Goal: Transaction & Acquisition: Obtain resource

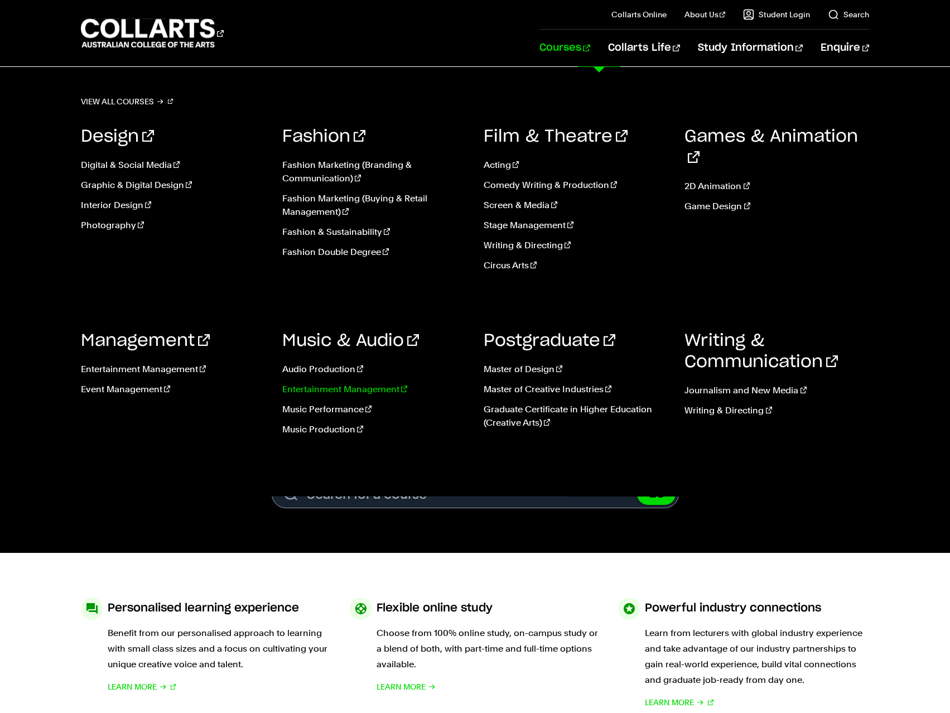
click at [340, 392] on link "Entertainment Management" at bounding box center [374, 389] width 185 height 13
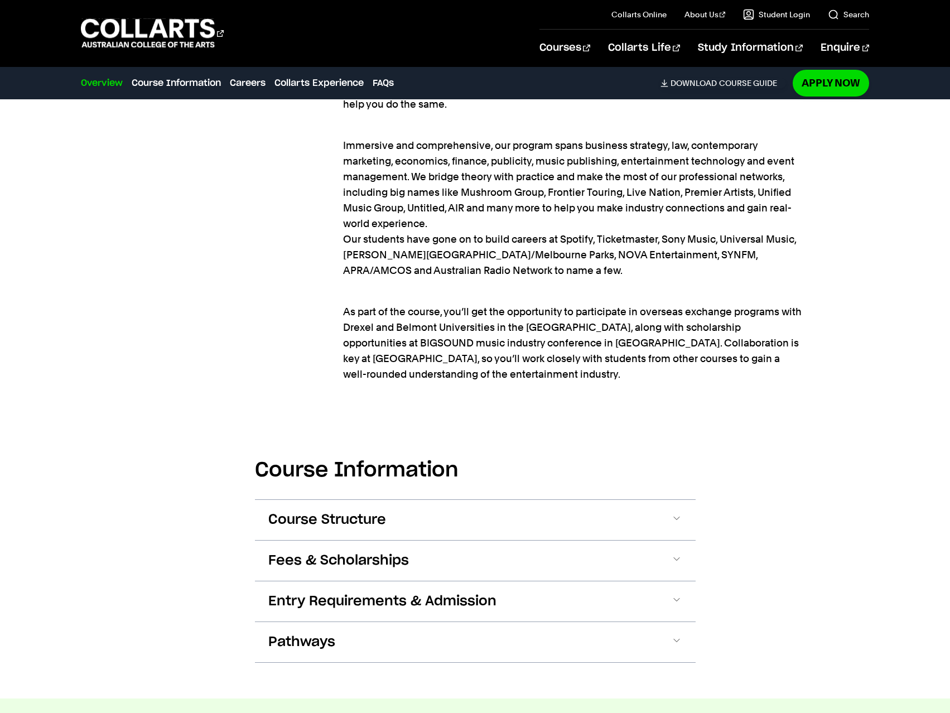
scroll to position [1284, 0]
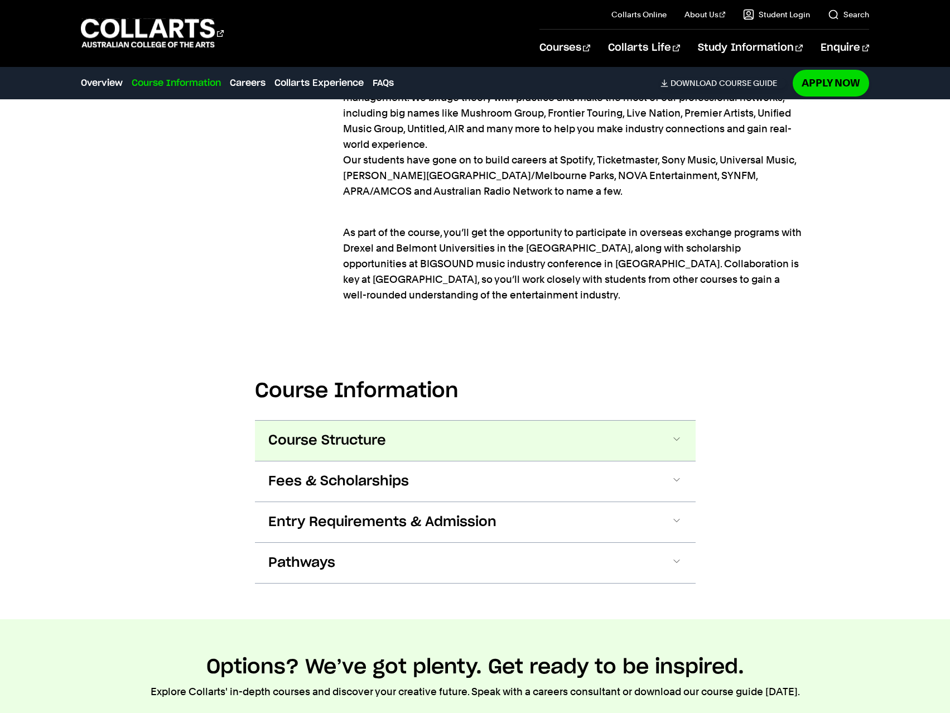
click at [294, 432] on span "Course Structure" at bounding box center [327, 441] width 118 height 18
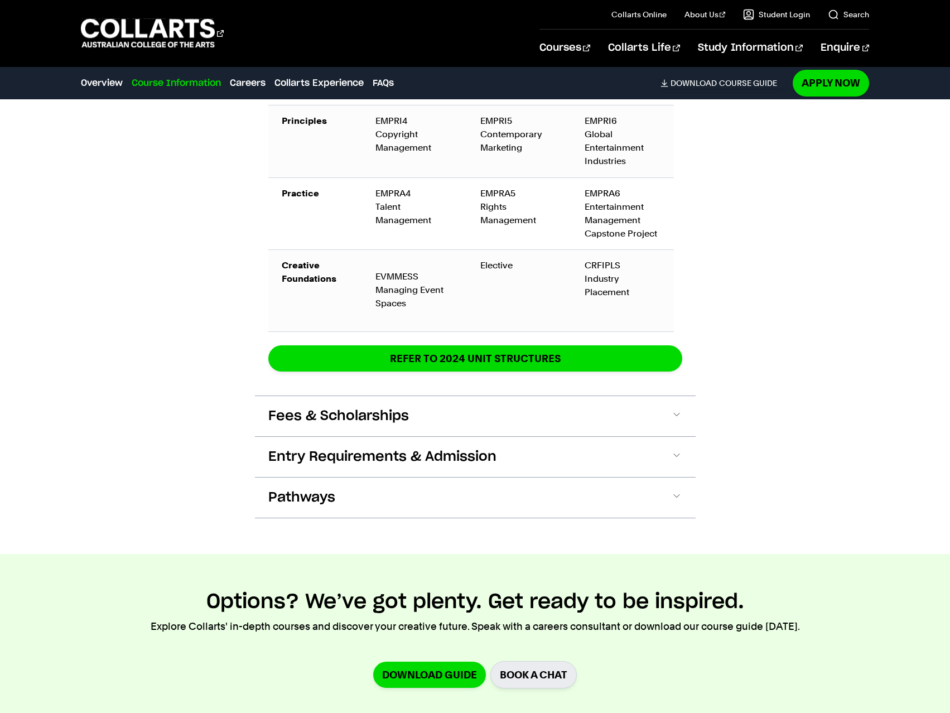
scroll to position [2232, 0]
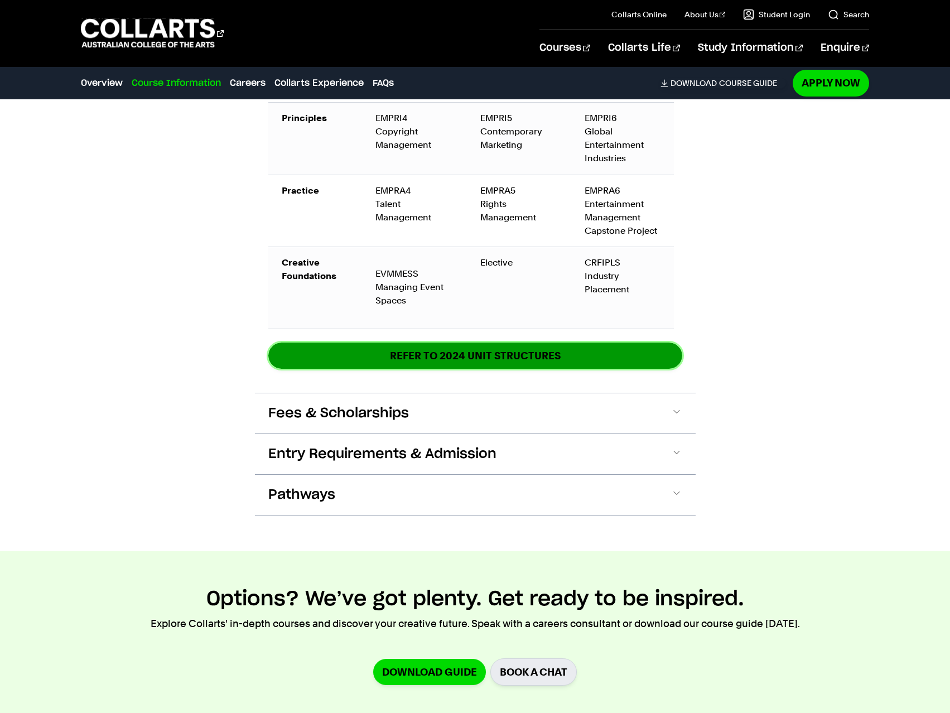
click at [365, 347] on link "REFER TO 2024 unit structures" at bounding box center [475, 356] width 414 height 26
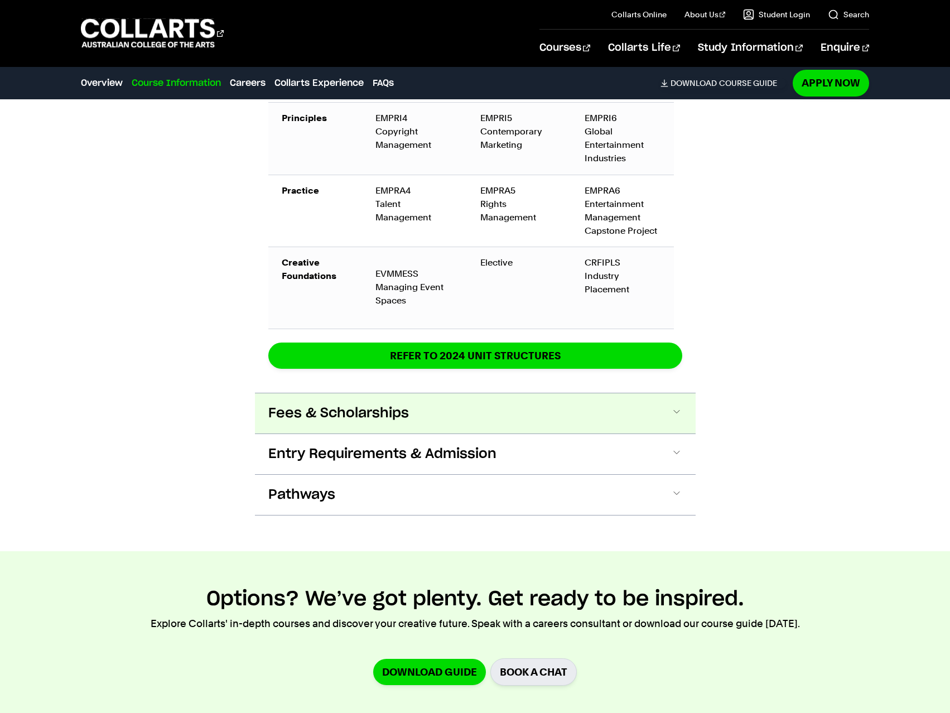
click at [673, 406] on span at bounding box center [676, 413] width 11 height 15
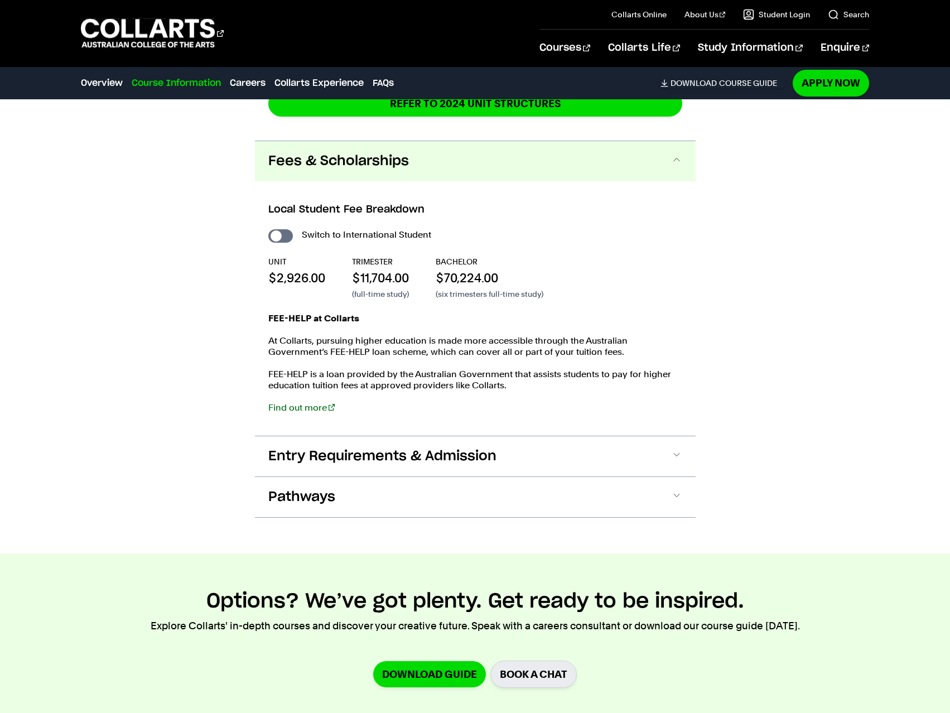
scroll to position [2510, 0]
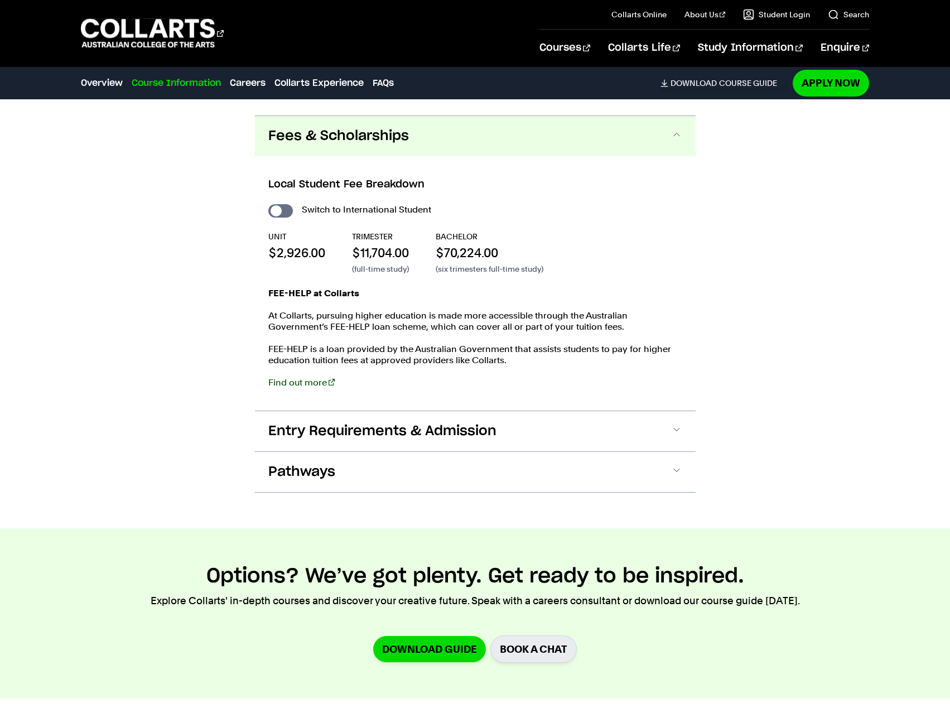
click at [306, 377] on link "Find out more" at bounding box center [301, 382] width 66 height 11
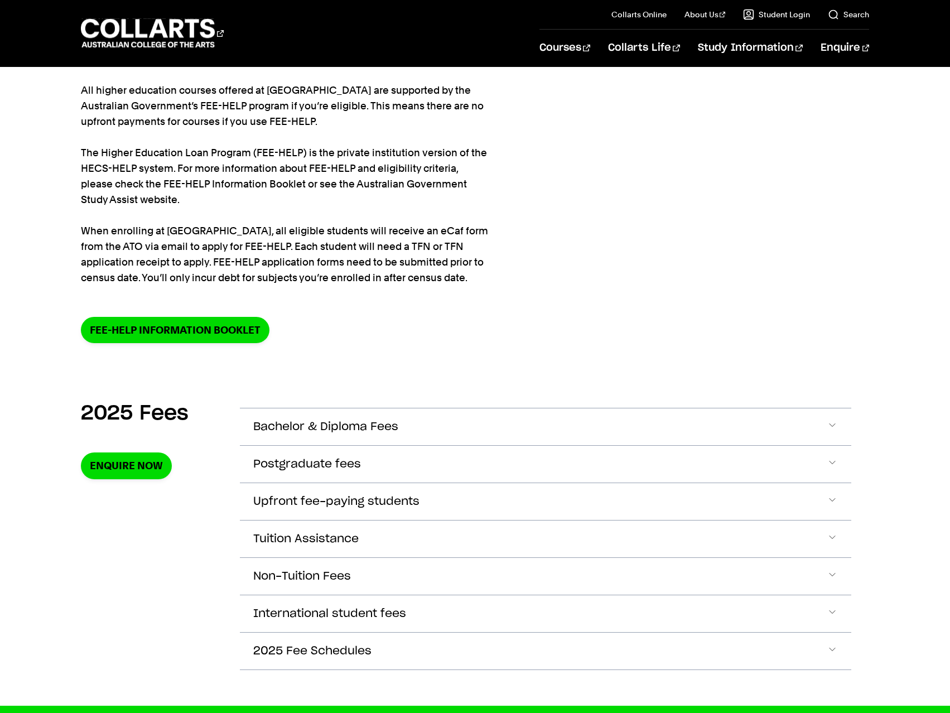
scroll to position [112, 0]
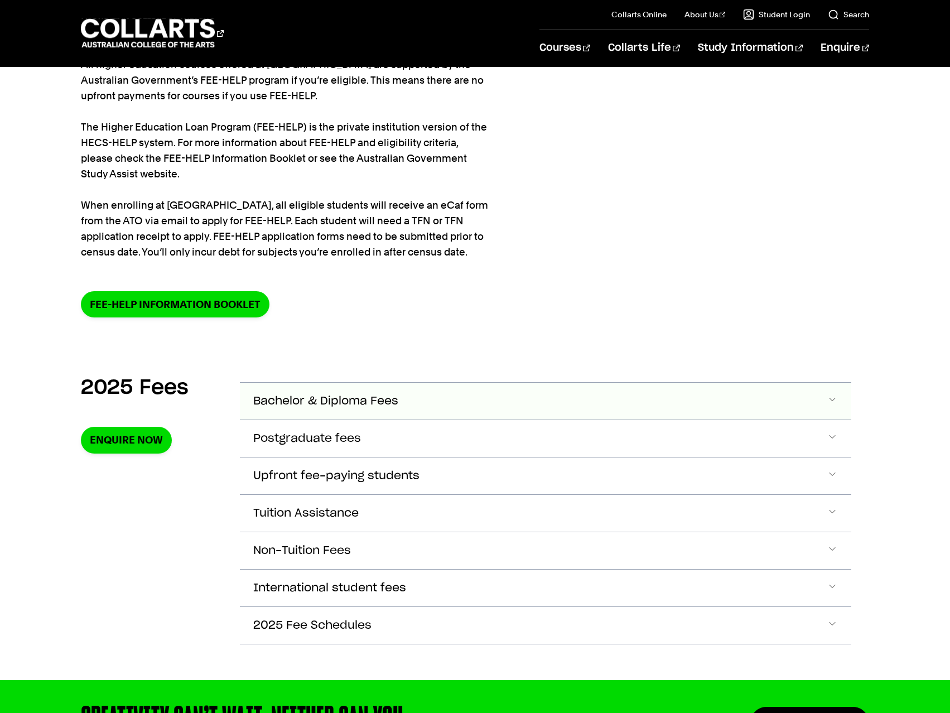
click at [335, 396] on span "Bachelor & Diploma Fees" at bounding box center [325, 401] width 145 height 13
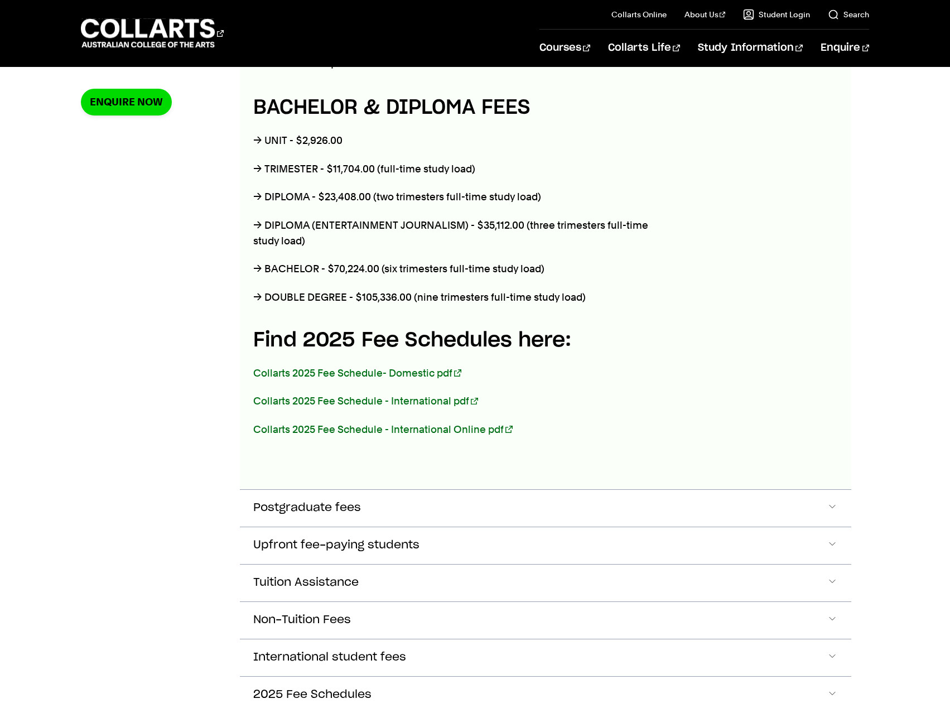
scroll to position [506, 0]
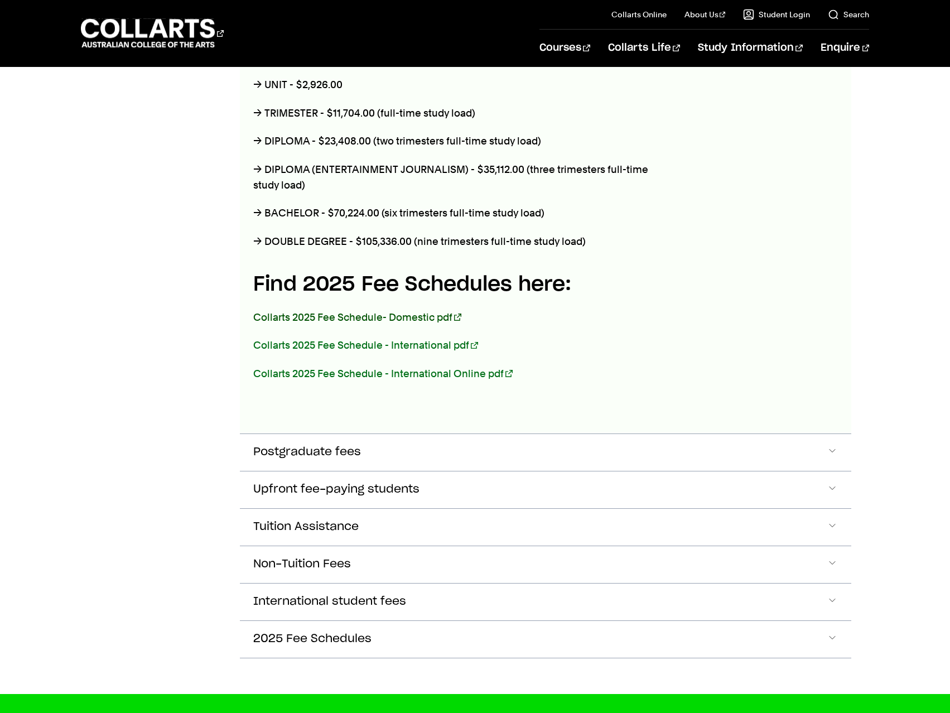
click at [414, 314] on link "Collarts 2025 Fee Schedule- Domestic pdf" at bounding box center [357, 317] width 208 height 12
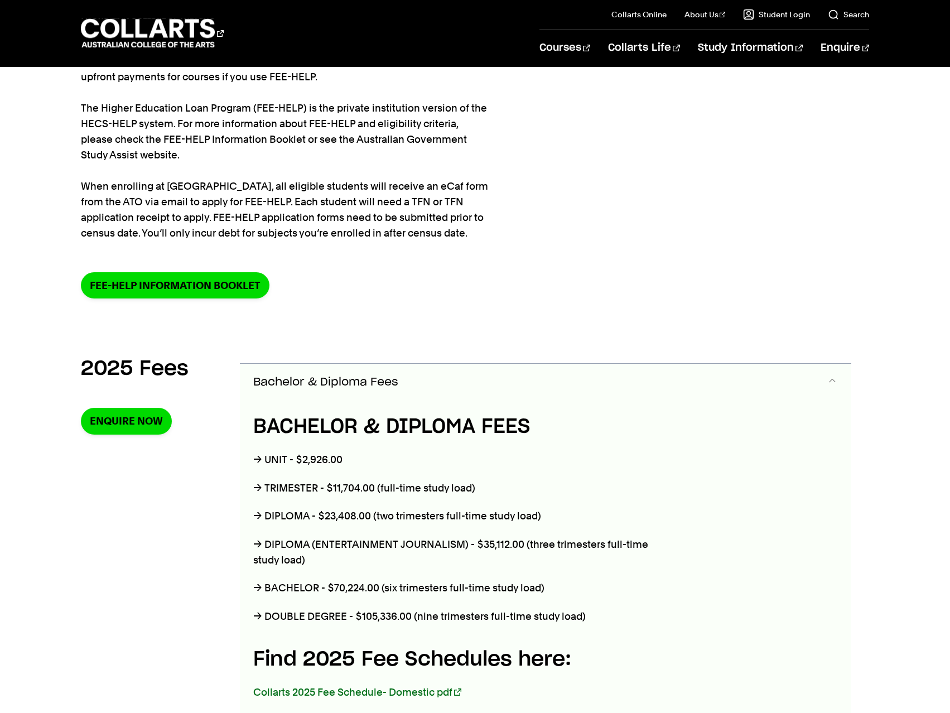
scroll to position [0, 0]
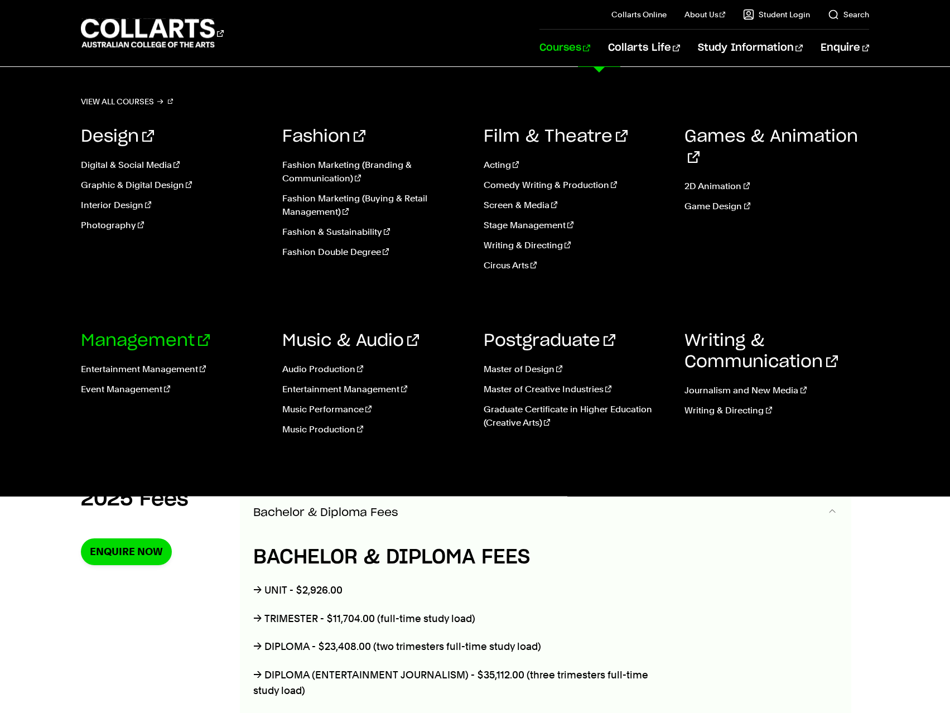
click at [171, 344] on link "Management" at bounding box center [145, 341] width 129 height 17
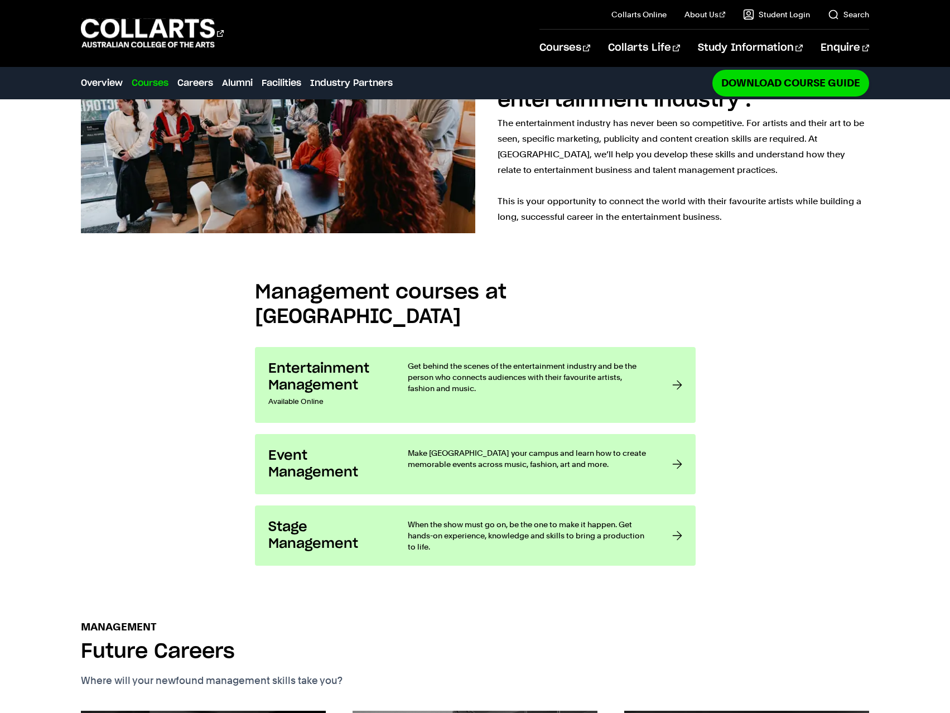
scroll to position [781, 0]
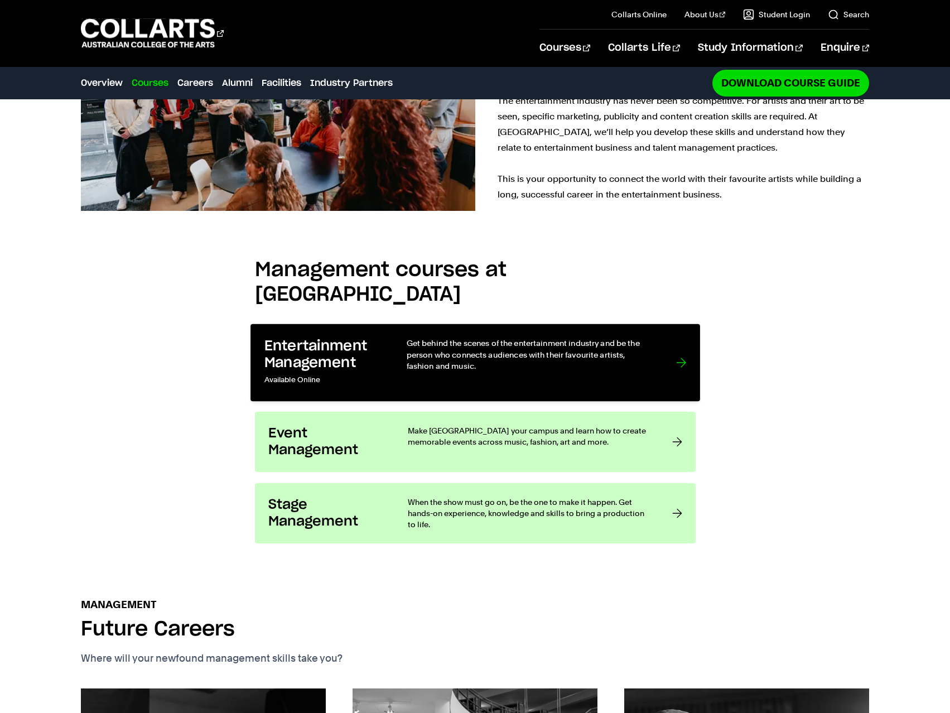
click at [307, 338] on h3 "Entertainment Management" at bounding box center [323, 355] width 119 height 34
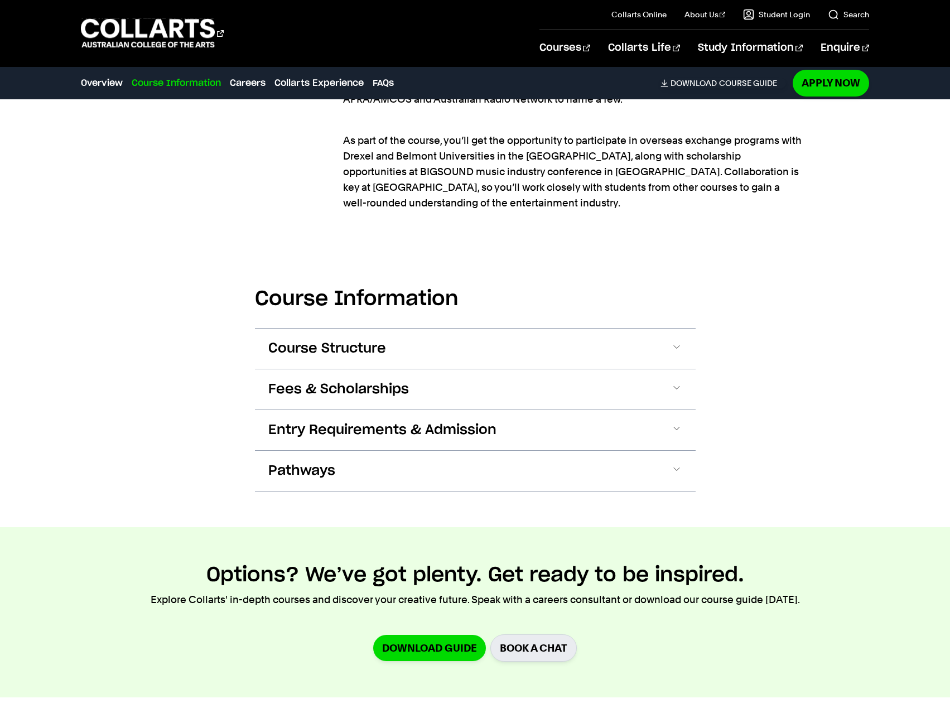
scroll to position [1395, 0]
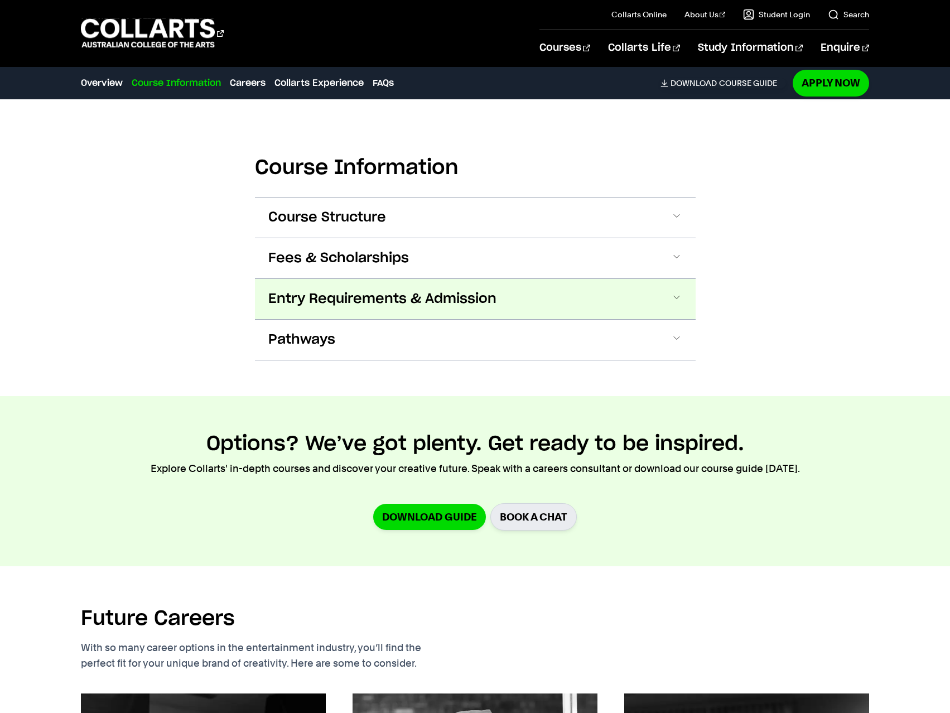
click at [301, 291] on span "Entry Requirements & Admission" at bounding box center [382, 299] width 228 height 18
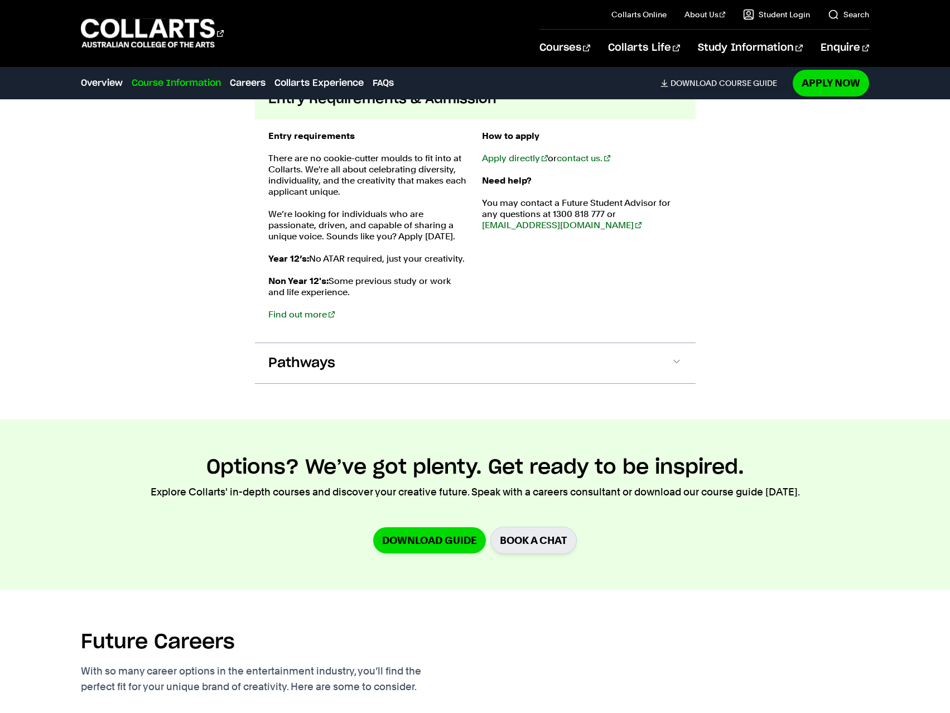
scroll to position [1781, 0]
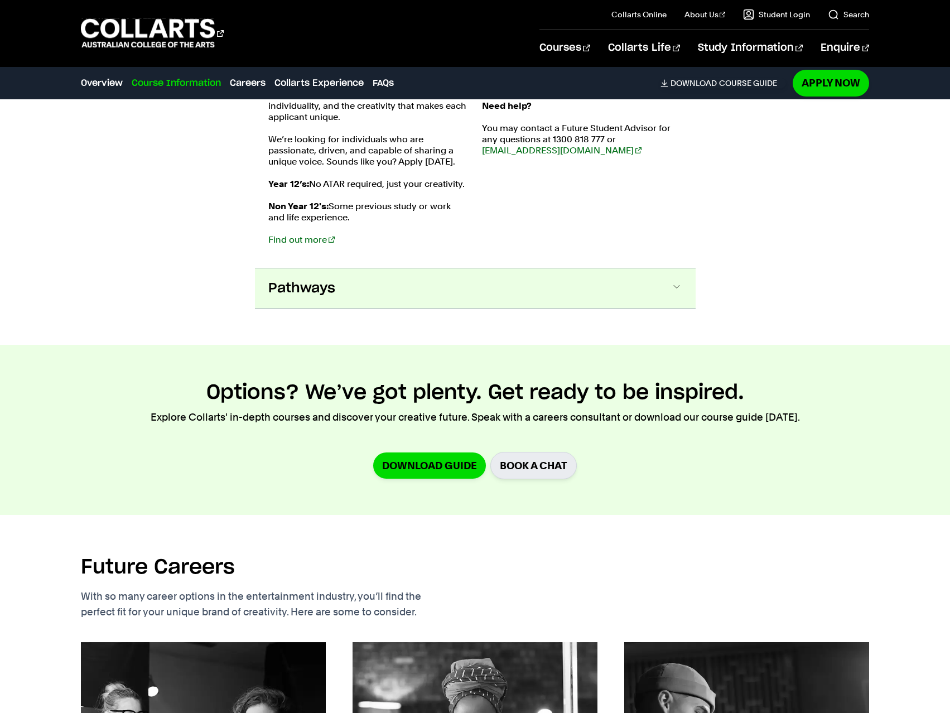
click at [340, 285] on button "Pathways" at bounding box center [475, 288] width 441 height 40
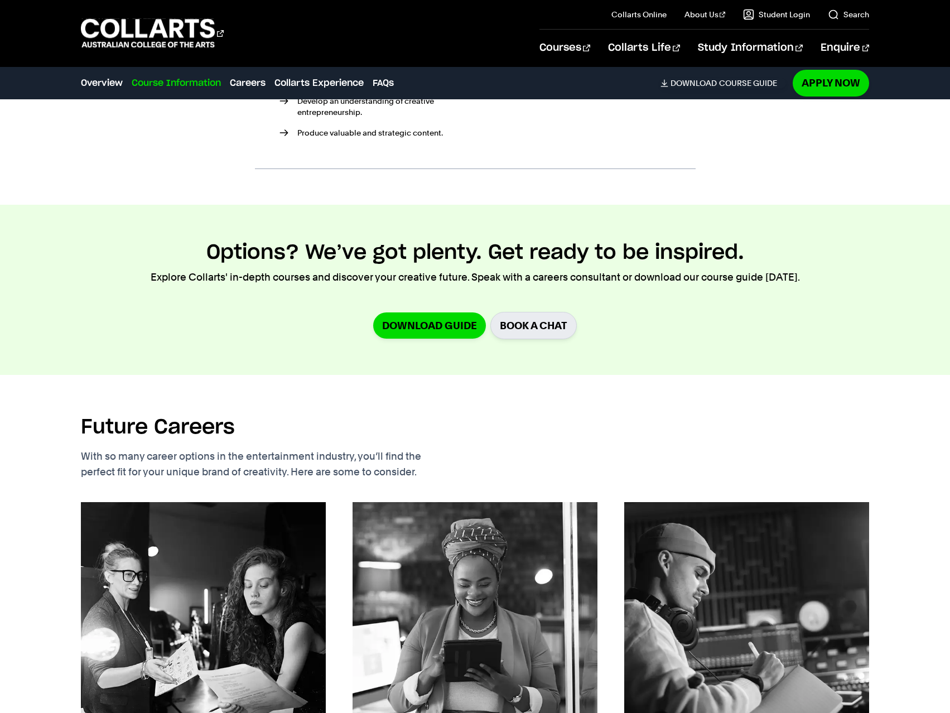
scroll to position [2269, 0]
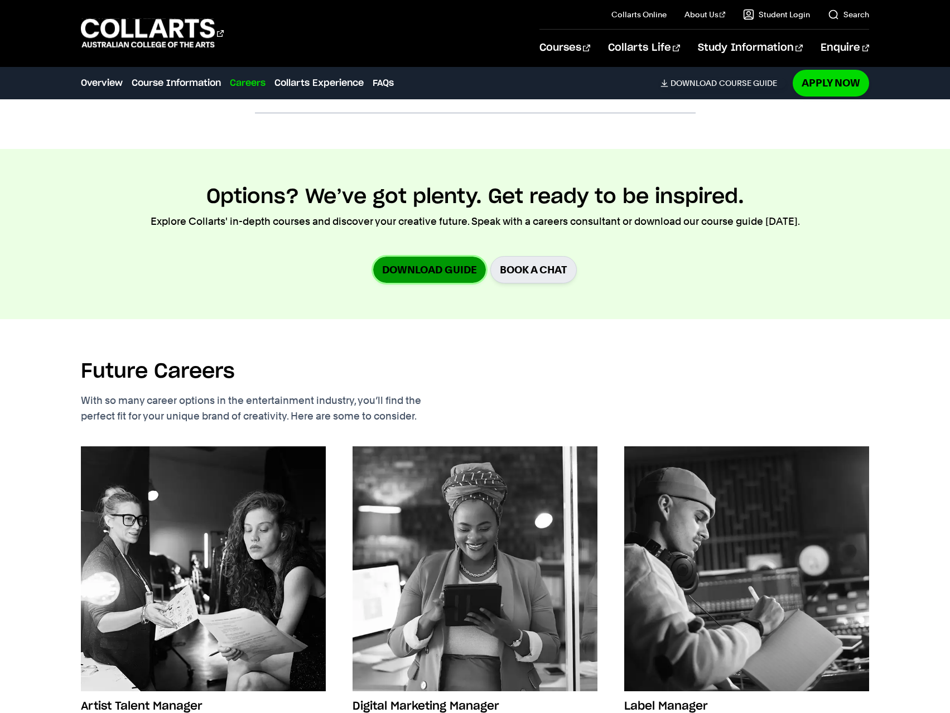
click at [427, 257] on link "Download Guide" at bounding box center [429, 270] width 113 height 26
